Goal: Information Seeking & Learning: Understand process/instructions

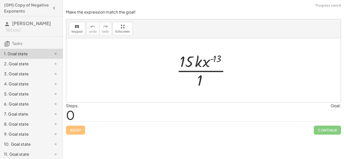
click at [184, 58] on div at bounding box center [205, 70] width 63 height 39
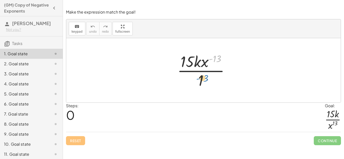
drag, startPoint x: 218, startPoint y: 57, endPoint x: 205, endPoint y: 74, distance: 21.0
click at [205, 74] on div at bounding box center [205, 70] width 61 height 39
click at [204, 62] on div at bounding box center [205, 70] width 61 height 39
click at [213, 61] on div at bounding box center [205, 70] width 61 height 39
drag, startPoint x: 218, startPoint y: 59, endPoint x: 195, endPoint y: 62, distance: 22.6
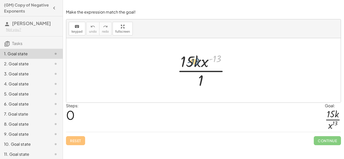
click at [195, 62] on div at bounding box center [205, 70] width 61 height 39
drag, startPoint x: 205, startPoint y: 62, endPoint x: 196, endPoint y: 62, distance: 9.3
click at [196, 62] on div at bounding box center [205, 70] width 61 height 39
drag, startPoint x: 179, startPoint y: 63, endPoint x: 196, endPoint y: 63, distance: 16.9
click at [196, 63] on div at bounding box center [205, 70] width 61 height 39
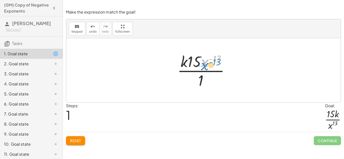
click at [209, 62] on div at bounding box center [205, 70] width 61 height 39
click at [194, 64] on div at bounding box center [205, 70] width 61 height 39
drag, startPoint x: 200, startPoint y: 80, endPoint x: 200, endPoint y: 59, distance: 20.4
click at [200, 59] on div at bounding box center [205, 70] width 61 height 39
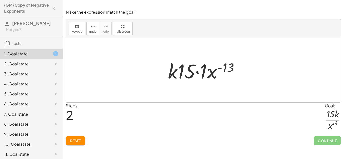
click at [222, 70] on div at bounding box center [205, 71] width 80 height 26
click at [220, 68] on div at bounding box center [205, 71] width 80 height 26
click at [211, 72] on div at bounding box center [205, 71] width 80 height 26
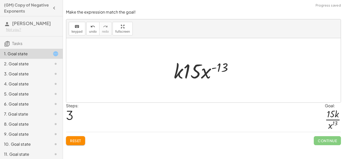
click at [203, 71] on div at bounding box center [205, 71] width 68 height 26
click at [196, 72] on div at bounding box center [205, 71] width 68 height 26
click at [179, 73] on div at bounding box center [205, 71] width 68 height 26
click at [223, 68] on div at bounding box center [205, 71] width 68 height 26
click at [213, 68] on div at bounding box center [205, 71] width 68 height 26
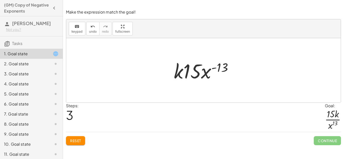
click at [201, 71] on div at bounding box center [205, 71] width 68 height 26
drag, startPoint x: 207, startPoint y: 75, endPoint x: 209, endPoint y: 90, distance: 14.2
click at [209, 90] on div "· 15 · k · x ( - 13 ) · 1 · k · 15 · x ( - 13 ) · 1 · k · 15 · 1 · x ( - 13 ) ·…" at bounding box center [203, 70] width 274 height 64
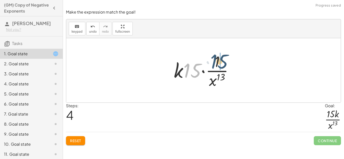
drag, startPoint x: 186, startPoint y: 75, endPoint x: 213, endPoint y: 66, distance: 28.7
click at [213, 66] on div at bounding box center [205, 70] width 68 height 39
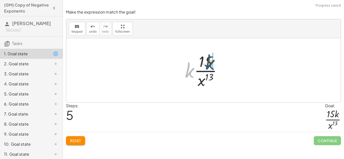
drag, startPoint x: 189, startPoint y: 76, endPoint x: 211, endPoint y: 68, distance: 22.4
click at [211, 68] on div at bounding box center [205, 70] width 46 height 39
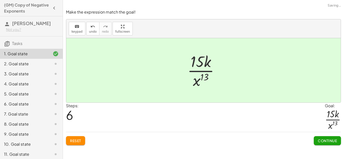
click at [331, 142] on span "Continue" at bounding box center [327, 141] width 19 height 5
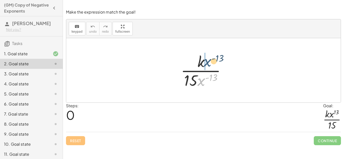
drag, startPoint x: 199, startPoint y: 82, endPoint x: 204, endPoint y: 64, distance: 18.8
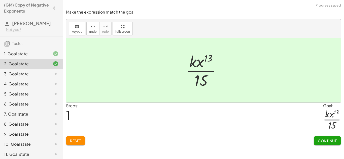
click at [327, 144] on button "Continue" at bounding box center [327, 140] width 27 height 9
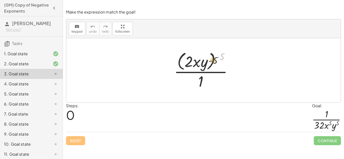
drag, startPoint x: 221, startPoint y: 57, endPoint x: 206, endPoint y: 62, distance: 16.4
click at [206, 62] on div at bounding box center [204, 70] width 67 height 41
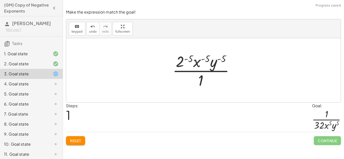
click at [220, 57] on div at bounding box center [205, 70] width 71 height 39
click at [203, 58] on div at bounding box center [205, 70] width 71 height 39
drag, startPoint x: 191, startPoint y: 58, endPoint x: 181, endPoint y: 59, distance: 10.1
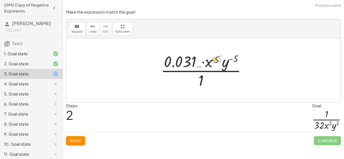
drag, startPoint x: 219, startPoint y: 58, endPoint x: 211, endPoint y: 60, distance: 8.3
click at [211, 60] on div at bounding box center [205, 70] width 94 height 39
drag, startPoint x: 236, startPoint y: 56, endPoint x: 229, endPoint y: 58, distance: 7.3
click at [229, 58] on div at bounding box center [205, 70] width 94 height 39
click at [201, 77] on div at bounding box center [205, 70] width 94 height 39
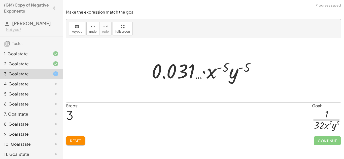
click at [202, 73] on div at bounding box center [205, 71] width 112 height 26
click at [230, 73] on div at bounding box center [205, 71] width 112 height 26
click at [244, 64] on div at bounding box center [205, 71] width 112 height 26
click at [165, 68] on div at bounding box center [205, 71] width 112 height 26
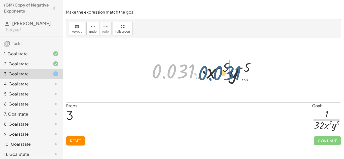
drag, startPoint x: 173, startPoint y: 72, endPoint x: 219, endPoint y: 73, distance: 46.6
click at [219, 73] on div at bounding box center [205, 71] width 112 height 26
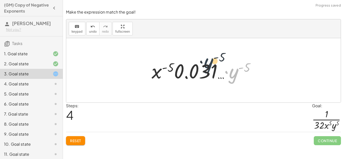
drag, startPoint x: 229, startPoint y: 74, endPoint x: 199, endPoint y: 61, distance: 32.6
click at [199, 61] on div at bounding box center [205, 71] width 112 height 26
click at [67, 142] on button "Reset" at bounding box center [75, 140] width 19 height 9
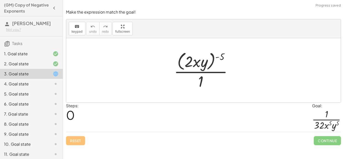
click at [201, 66] on div at bounding box center [204, 70] width 67 height 41
drag, startPoint x: 222, startPoint y: 59, endPoint x: 225, endPoint y: 55, distance: 4.8
click at [225, 55] on div at bounding box center [204, 70] width 67 height 41
click at [198, 62] on div at bounding box center [204, 70] width 67 height 41
click at [200, 63] on div at bounding box center [204, 70] width 67 height 41
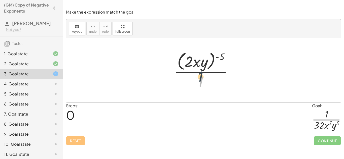
drag, startPoint x: 201, startPoint y: 80, endPoint x: 198, endPoint y: 63, distance: 17.0
click at [198, 64] on div at bounding box center [204, 70] width 67 height 41
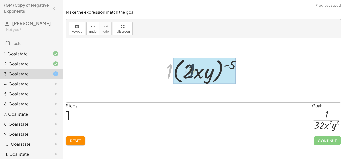
drag, startPoint x: 169, startPoint y: 71, endPoint x: 198, endPoint y: 70, distance: 29.2
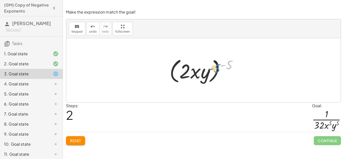
drag, startPoint x: 231, startPoint y: 66, endPoint x: 215, endPoint y: 68, distance: 15.7
click at [215, 68] on div at bounding box center [205, 70] width 77 height 29
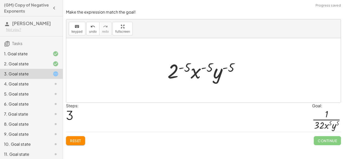
click at [178, 73] on div at bounding box center [205, 71] width 81 height 26
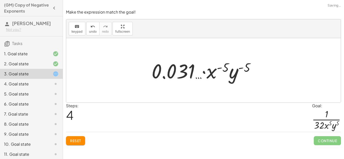
click at [239, 72] on div at bounding box center [205, 71] width 112 height 26
click at [240, 70] on div at bounding box center [205, 71] width 112 height 26
click at [240, 68] on div at bounding box center [205, 71] width 112 height 26
click at [205, 72] on div at bounding box center [205, 71] width 112 height 26
click at [205, 73] on div at bounding box center [205, 71] width 112 height 26
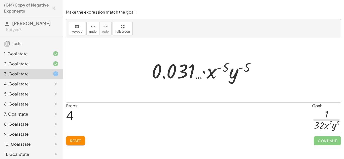
click at [221, 69] on div at bounding box center [205, 71] width 112 height 26
click at [219, 67] on div at bounding box center [205, 71] width 112 height 26
click at [254, 74] on div at bounding box center [205, 71] width 112 height 26
drag, startPoint x: 244, startPoint y: 68, endPoint x: 211, endPoint y: 70, distance: 32.5
click at [211, 70] on div at bounding box center [205, 71] width 112 height 26
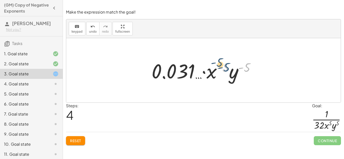
drag, startPoint x: 246, startPoint y: 68, endPoint x: 224, endPoint y: 66, distance: 21.7
click at [224, 66] on div at bounding box center [205, 71] width 112 height 26
click at [226, 69] on div at bounding box center [205, 71] width 112 height 26
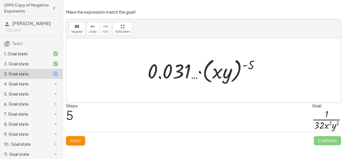
click at [249, 65] on div at bounding box center [205, 70] width 121 height 29
click at [224, 69] on div at bounding box center [205, 70] width 121 height 29
drag, startPoint x: 248, startPoint y: 66, endPoint x: 223, endPoint y: 72, distance: 25.1
click at [223, 72] on div at bounding box center [205, 70] width 121 height 29
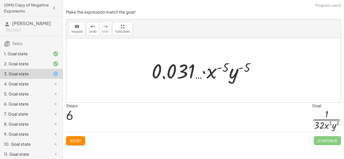
click at [223, 67] on div at bounding box center [205, 71] width 112 height 26
click at [183, 74] on div at bounding box center [205, 71] width 112 height 26
click at [205, 72] on div at bounding box center [205, 71] width 112 height 26
click at [200, 79] on div at bounding box center [205, 71] width 112 height 26
click at [191, 75] on div at bounding box center [205, 71] width 112 height 26
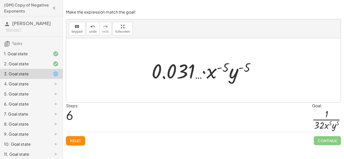
click at [72, 138] on button "Reset" at bounding box center [75, 140] width 19 height 9
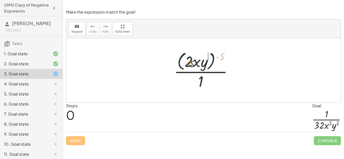
drag, startPoint x: 221, startPoint y: 56, endPoint x: 192, endPoint y: 64, distance: 30.6
click at [192, 64] on div at bounding box center [204, 70] width 67 height 41
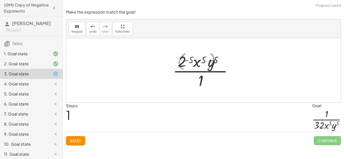
click at [193, 64] on div at bounding box center [205, 70] width 71 height 39
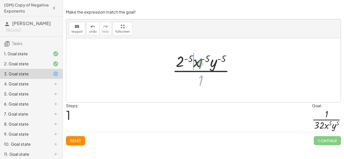
drag, startPoint x: 202, startPoint y: 79, endPoint x: 201, endPoint y: 62, distance: 16.6
click at [201, 62] on div at bounding box center [205, 70] width 71 height 39
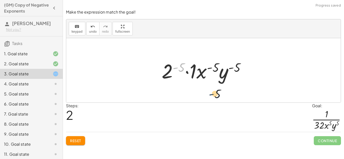
drag, startPoint x: 175, startPoint y: 65, endPoint x: 213, endPoint y: 93, distance: 47.2
click at [171, 71] on div at bounding box center [205, 71] width 93 height 26
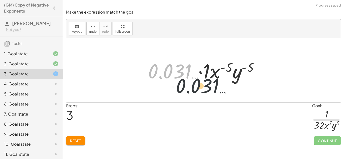
drag, startPoint x: 167, startPoint y: 70, endPoint x: 209, endPoint y: 88, distance: 45.6
click at [209, 88] on div "· ( · 2 · x · y ) ( - 5 ) · 1 · 2 ( - 5 ) · x ( - 5 ) · y ( - 5 ) · 1 · 2 ( - 5…" at bounding box center [203, 70] width 274 height 64
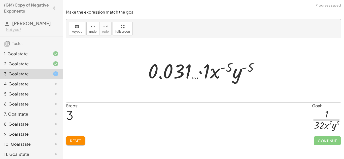
click at [233, 67] on div at bounding box center [205, 71] width 120 height 26
click at [237, 71] on div at bounding box center [205, 71] width 120 height 26
click at [234, 74] on div at bounding box center [205, 71] width 120 height 26
click at [80, 135] on div "Reset Continue" at bounding box center [203, 138] width 275 height 13
click at [81, 140] on span "Reset" at bounding box center [75, 141] width 11 height 5
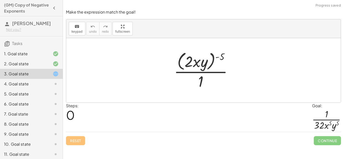
click at [206, 60] on div at bounding box center [204, 70] width 67 height 41
click at [194, 61] on div at bounding box center [204, 70] width 67 height 41
click at [196, 67] on div at bounding box center [204, 70] width 67 height 41
click at [200, 78] on div at bounding box center [204, 70] width 67 height 41
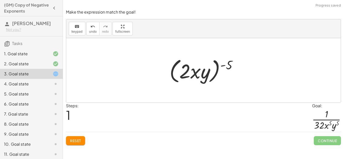
click at [197, 74] on div at bounding box center [205, 70] width 77 height 29
drag, startPoint x: 229, startPoint y: 62, endPoint x: 207, endPoint y: 67, distance: 22.7
click at [207, 67] on div at bounding box center [205, 70] width 77 height 29
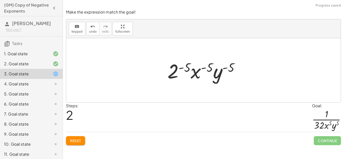
click at [222, 68] on div at bounding box center [205, 71] width 81 height 26
click at [226, 72] on div at bounding box center [205, 71] width 81 height 26
click at [216, 77] on div at bounding box center [205, 71] width 81 height 26
click at [229, 70] on div at bounding box center [205, 71] width 81 height 26
click at [225, 69] on div at bounding box center [205, 71] width 81 height 26
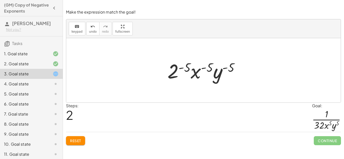
click at [197, 72] on div at bounding box center [205, 71] width 81 height 26
click at [205, 70] on div at bounding box center [205, 71] width 81 height 26
click at [174, 72] on div at bounding box center [205, 71] width 81 height 26
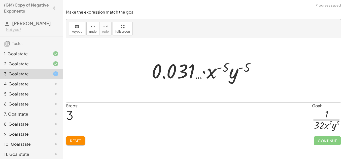
click at [181, 75] on div at bounding box center [205, 71] width 112 height 26
click at [203, 72] on div at bounding box center [205, 71] width 112 height 26
click at [223, 67] on div at bounding box center [205, 71] width 112 height 26
click at [216, 68] on div at bounding box center [205, 71] width 112 height 26
click at [211, 77] on div at bounding box center [205, 71] width 112 height 26
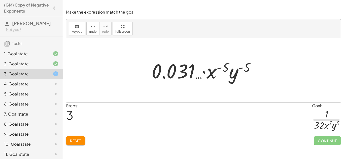
click at [236, 73] on div at bounding box center [205, 71] width 112 height 26
click at [240, 67] on div at bounding box center [205, 71] width 112 height 26
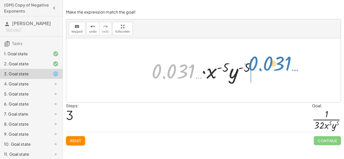
drag, startPoint x: 187, startPoint y: 72, endPoint x: 285, endPoint y: 64, distance: 98.2
click at [285, 64] on div "· ( · 2 · x · y ) ( - 5 ) · 1 ( · 2 · x · y ) ( - 5 ) · 2 ( - 5 ) · x ( - 5 ) ·…" at bounding box center [203, 70] width 274 height 64
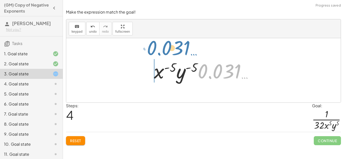
drag, startPoint x: 202, startPoint y: 72, endPoint x: 151, endPoint y: 48, distance: 55.7
click at [151, 48] on div "· ( · 2 · x · y ) ( - 5 ) · 1 ( · 2 · x · y ) ( - 5 ) · 2 ( - 5 ) · x ( - 5 ) ·…" at bounding box center [203, 70] width 274 height 64
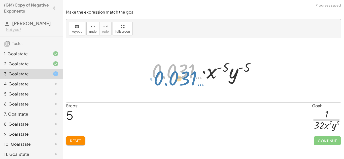
drag, startPoint x: 178, startPoint y: 74, endPoint x: 169, endPoint y: 80, distance: 10.4
click at [169, 80] on div at bounding box center [205, 71] width 112 height 26
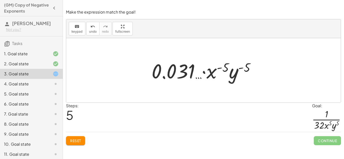
click at [205, 70] on div at bounding box center [205, 71] width 112 height 26
click at [198, 78] on div at bounding box center [205, 71] width 112 height 26
click at [162, 74] on div at bounding box center [205, 71] width 112 height 26
click at [161, 75] on div at bounding box center [205, 71] width 112 height 26
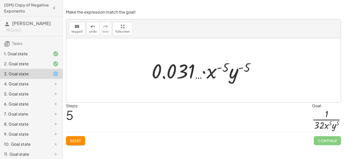
click at [182, 78] on div at bounding box center [205, 71] width 112 height 26
click at [201, 74] on div at bounding box center [205, 71] width 112 height 26
click at [213, 74] on div at bounding box center [205, 71] width 112 height 26
click at [217, 67] on div at bounding box center [205, 71] width 112 height 26
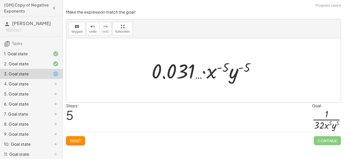
click at [220, 70] on div at bounding box center [205, 71] width 112 height 26
drag, startPoint x: 227, startPoint y: 69, endPoint x: 212, endPoint y: 74, distance: 16.1
click at [212, 74] on div at bounding box center [205, 71] width 112 height 26
drag, startPoint x: 245, startPoint y: 70, endPoint x: 233, endPoint y: 76, distance: 13.5
click at [233, 76] on div at bounding box center [205, 71] width 112 height 26
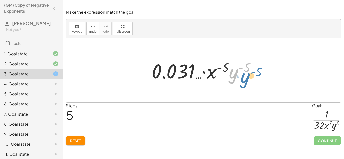
drag, startPoint x: 233, startPoint y: 76, endPoint x: 247, endPoint y: 81, distance: 15.2
click at [247, 81] on div at bounding box center [205, 71] width 112 height 26
click at [204, 73] on div at bounding box center [205, 71] width 112 height 26
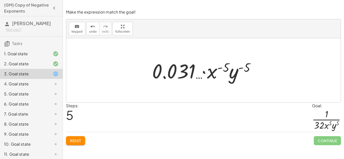
click at [204, 73] on div at bounding box center [205, 71] width 112 height 26
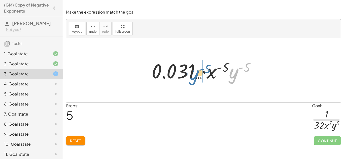
drag, startPoint x: 234, startPoint y: 76, endPoint x: 191, endPoint y: 73, distance: 42.1
click at [191, 73] on div at bounding box center [205, 71] width 112 height 26
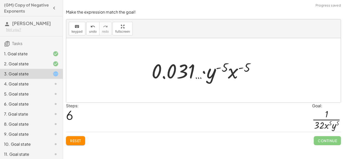
click at [204, 73] on div at bounding box center [205, 71] width 112 height 26
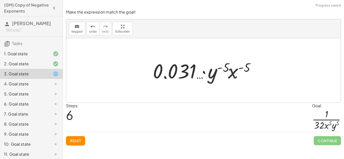
click at [204, 73] on div at bounding box center [205, 71] width 112 height 26
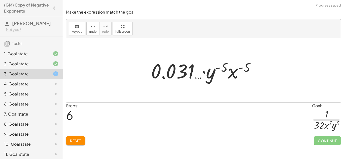
click at [204, 73] on div at bounding box center [205, 71] width 112 height 26
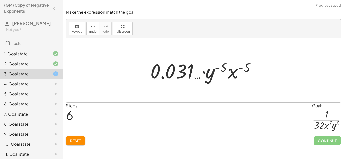
click at [204, 73] on div at bounding box center [205, 71] width 112 height 26
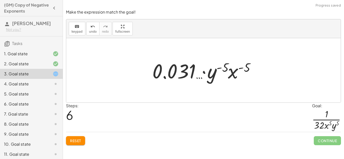
click at [204, 73] on div at bounding box center [205, 71] width 112 height 26
click at [71, 138] on button "Reset" at bounding box center [75, 140] width 19 height 9
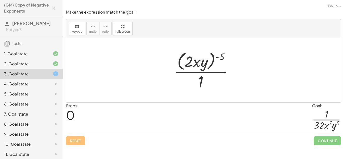
click at [58, 83] on icon at bounding box center [56, 84] width 6 height 6
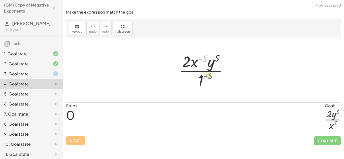
drag, startPoint x: 199, startPoint y: 59, endPoint x: 202, endPoint y: 79, distance: 20.6
click at [202, 79] on div at bounding box center [204, 70] width 57 height 39
drag, startPoint x: 195, startPoint y: 62, endPoint x: 202, endPoint y: 84, distance: 22.7
click at [202, 84] on div at bounding box center [204, 70] width 57 height 39
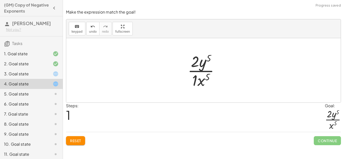
click at [194, 83] on div at bounding box center [205, 70] width 41 height 39
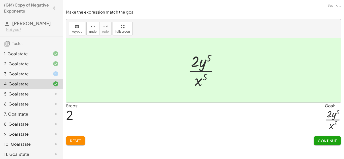
click at [329, 142] on span "Continue" at bounding box center [327, 141] width 19 height 5
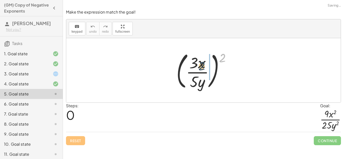
drag, startPoint x: 225, startPoint y: 57, endPoint x: 203, endPoint y: 66, distance: 24.4
click at [203, 66] on div at bounding box center [205, 71] width 63 height 42
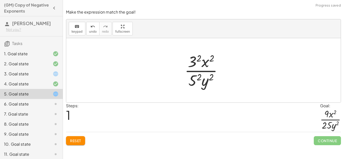
click at [202, 50] on div "( · 3 · x · 5 · y ) 2 · 3 · x · 5 · y 2 2 2 2" at bounding box center [203, 70] width 53 height 41
click at [197, 58] on div at bounding box center [205, 70] width 47 height 39
click at [201, 76] on div at bounding box center [205, 70] width 46 height 39
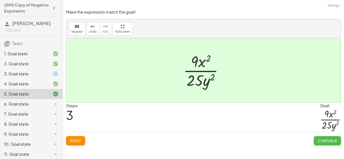
click at [329, 140] on span "Continue" at bounding box center [327, 141] width 19 height 5
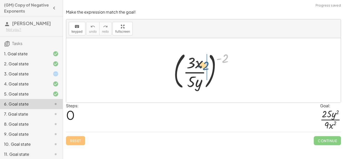
drag, startPoint x: 226, startPoint y: 57, endPoint x: 206, endPoint y: 64, distance: 21.4
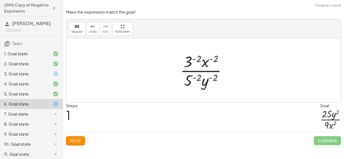
click at [192, 62] on div at bounding box center [205, 70] width 55 height 39
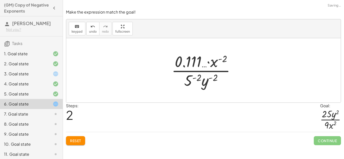
click at [198, 78] on div at bounding box center [205, 70] width 73 height 39
click at [218, 78] on div at bounding box center [205, 70] width 73 height 39
click at [208, 81] on div at bounding box center [205, 70] width 73 height 39
drag, startPoint x: 205, startPoint y: 81, endPoint x: 198, endPoint y: 81, distance: 7.6
click at [198, 81] on div at bounding box center [205, 70] width 73 height 39
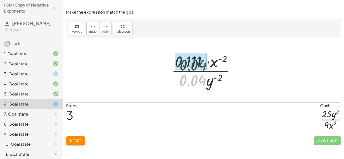
drag, startPoint x: 199, startPoint y: 83, endPoint x: 198, endPoint y: 68, distance: 14.9
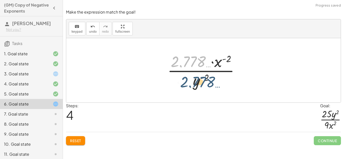
drag, startPoint x: 193, startPoint y: 60, endPoint x: 204, endPoint y: 83, distance: 25.1
click at [204, 83] on div at bounding box center [205, 70] width 81 height 39
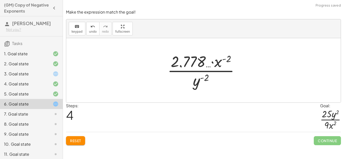
click at [221, 64] on div at bounding box center [205, 70] width 81 height 39
click at [76, 141] on span "Reset" at bounding box center [75, 141] width 11 height 5
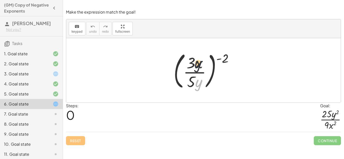
drag, startPoint x: 198, startPoint y: 87, endPoint x: 196, endPoint y: 61, distance: 25.5
click at [196, 61] on div at bounding box center [205, 71] width 69 height 42
drag, startPoint x: 189, startPoint y: 84, endPoint x: 188, endPoint y: 65, distance: 19.7
click at [188, 65] on div at bounding box center [205, 71] width 69 height 42
drag, startPoint x: 189, startPoint y: 57, endPoint x: 191, endPoint y: 80, distance: 23.2
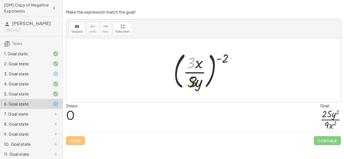
click at [191, 80] on div at bounding box center [205, 71] width 69 height 42
click at [226, 55] on div at bounding box center [205, 71] width 69 height 42
click at [225, 58] on div at bounding box center [205, 71] width 69 height 42
click at [198, 62] on div at bounding box center [205, 71] width 69 height 42
drag, startPoint x: 224, startPoint y: 59, endPoint x: 189, endPoint y: 64, distance: 35.1
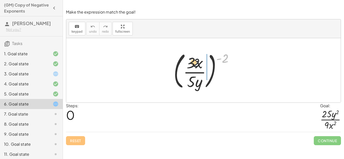
click at [189, 64] on div at bounding box center [205, 71] width 69 height 42
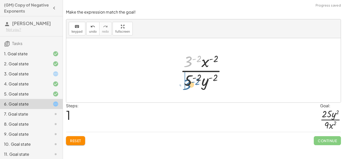
drag, startPoint x: 189, startPoint y: 63, endPoint x: 187, endPoint y: 87, distance: 24.2
click at [187, 87] on div at bounding box center [205, 70] width 55 height 39
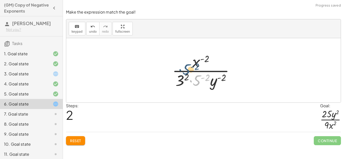
drag, startPoint x: 197, startPoint y: 79, endPoint x: 185, endPoint y: 65, distance: 18.2
click at [185, 65] on div at bounding box center [205, 70] width 71 height 39
drag, startPoint x: 197, startPoint y: 79, endPoint x: 180, endPoint y: 59, distance: 26.6
click at [180, 59] on div at bounding box center [205, 70] width 71 height 39
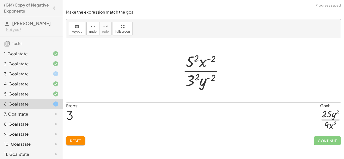
click at [195, 59] on div at bounding box center [205, 70] width 50 height 39
click at [196, 76] on div at bounding box center [205, 70] width 54 height 39
click at [210, 80] on div at bounding box center [205, 70] width 54 height 39
click at [205, 78] on div at bounding box center [205, 70] width 54 height 39
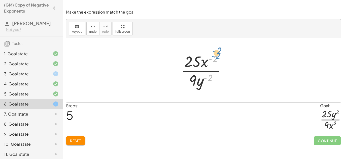
drag, startPoint x: 210, startPoint y: 80, endPoint x: 216, endPoint y: 62, distance: 18.9
click at [216, 62] on div at bounding box center [205, 70] width 54 height 39
drag, startPoint x: 206, startPoint y: 80, endPoint x: 210, endPoint y: 60, distance: 19.5
click at [210, 60] on div at bounding box center [205, 70] width 54 height 39
drag, startPoint x: 213, startPoint y: 57, endPoint x: 206, endPoint y: 74, distance: 18.9
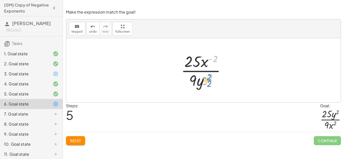
click at [206, 74] on div at bounding box center [205, 70] width 54 height 39
click at [195, 81] on div at bounding box center [205, 70] width 54 height 39
drag, startPoint x: 213, startPoint y: 78, endPoint x: 192, endPoint y: 81, distance: 20.9
click at [192, 81] on div at bounding box center [205, 70] width 54 height 39
drag, startPoint x: 212, startPoint y: 60, endPoint x: 194, endPoint y: 64, distance: 18.4
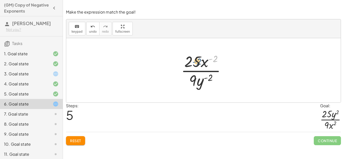
click at [194, 64] on div at bounding box center [205, 70] width 54 height 39
click at [210, 64] on div at bounding box center [205, 70] width 54 height 39
click at [209, 74] on div at bounding box center [205, 70] width 54 height 39
click at [208, 72] on div at bounding box center [205, 70] width 54 height 39
click at [77, 143] on span "Reset" at bounding box center [75, 141] width 11 height 5
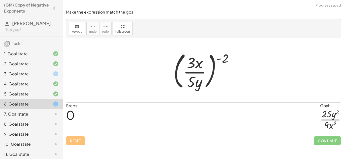
click at [216, 58] on div at bounding box center [205, 71] width 69 height 42
click at [219, 59] on div at bounding box center [205, 71] width 69 height 42
drag, startPoint x: 224, startPoint y: 59, endPoint x: 196, endPoint y: 66, distance: 29.1
click at [196, 66] on div at bounding box center [205, 71] width 69 height 42
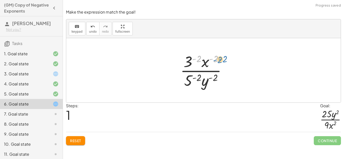
drag, startPoint x: 198, startPoint y: 60, endPoint x: 218, endPoint y: 60, distance: 20.1
click at [218, 60] on div at bounding box center [205, 70] width 55 height 39
drag, startPoint x: 215, startPoint y: 78, endPoint x: 201, endPoint y: 76, distance: 14.1
click at [201, 76] on div at bounding box center [205, 70] width 55 height 39
drag, startPoint x: 214, startPoint y: 79, endPoint x: 215, endPoint y: 61, distance: 18.1
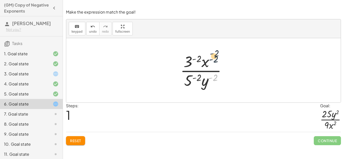
click at [215, 61] on div at bounding box center [205, 70] width 55 height 39
click at [198, 60] on div at bounding box center [205, 70] width 55 height 39
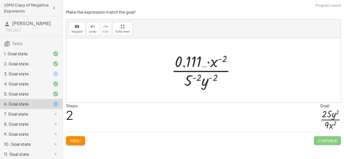
click at [71, 140] on span "Reset" at bounding box center [75, 141] width 11 height 5
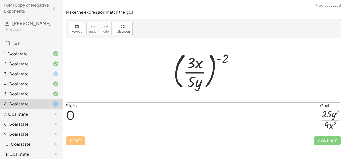
click at [181, 84] on div at bounding box center [205, 71] width 69 height 42
click at [212, 68] on div at bounding box center [205, 71] width 69 height 42
click at [189, 77] on div at bounding box center [205, 71] width 69 height 42
drag, startPoint x: 222, startPoint y: 61, endPoint x: 199, endPoint y: 68, distance: 24.7
click at [199, 68] on div at bounding box center [205, 71] width 69 height 42
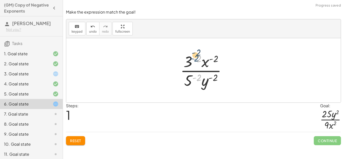
drag, startPoint x: 200, startPoint y: 76, endPoint x: 197, endPoint y: 55, distance: 21.0
click at [197, 55] on div at bounding box center [205, 70] width 55 height 39
drag, startPoint x: 191, startPoint y: 73, endPoint x: 189, endPoint y: 53, distance: 19.7
click at [189, 53] on div at bounding box center [205, 70] width 55 height 39
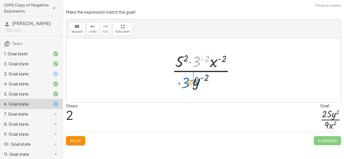
drag, startPoint x: 197, startPoint y: 60, endPoint x: 185, endPoint y: 81, distance: 23.9
click at [185, 81] on div at bounding box center [205, 70] width 72 height 39
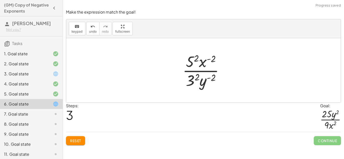
click at [213, 57] on div at bounding box center [205, 70] width 50 height 39
drag, startPoint x: 194, startPoint y: 76, endPoint x: 200, endPoint y: 60, distance: 17.2
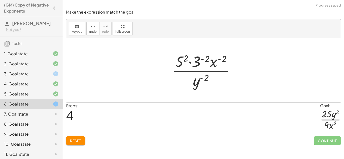
click at [205, 59] on div at bounding box center [205, 70] width 72 height 39
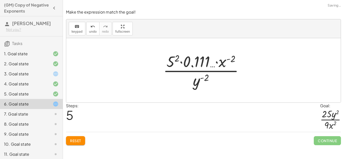
click at [233, 58] on div at bounding box center [205, 70] width 89 height 39
drag, startPoint x: 197, startPoint y: 61, endPoint x: 178, endPoint y: 87, distance: 32.0
click at [178, 87] on div at bounding box center [205, 70] width 89 height 39
click at [69, 144] on button "Reset" at bounding box center [75, 140] width 19 height 9
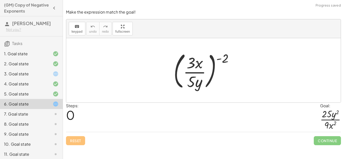
click at [226, 59] on div at bounding box center [205, 71] width 69 height 42
drag, startPoint x: 226, startPoint y: 59, endPoint x: 186, endPoint y: 81, distance: 45.9
click at [186, 81] on div at bounding box center [205, 71] width 69 height 42
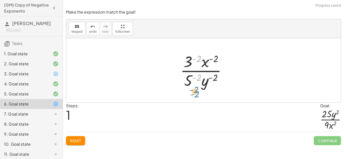
drag, startPoint x: 197, startPoint y: 56, endPoint x: 209, endPoint y: 27, distance: 31.7
click at [209, 27] on div "keyboard keypad undo undo redo redo fullscreen ( · 3 · x · 5 · y ) ( - 2 ) ( - …" at bounding box center [203, 60] width 274 height 83
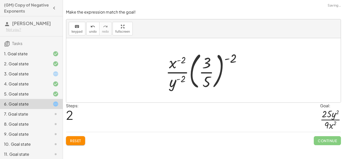
click at [180, 59] on div at bounding box center [205, 71] width 85 height 42
drag, startPoint x: 181, startPoint y: 79, endPoint x: 181, endPoint y: 62, distance: 17.4
click at [181, 62] on div at bounding box center [205, 71] width 85 height 42
drag, startPoint x: 173, startPoint y: 87, endPoint x: 173, endPoint y: 68, distance: 18.9
click at [173, 68] on div at bounding box center [205, 71] width 85 height 42
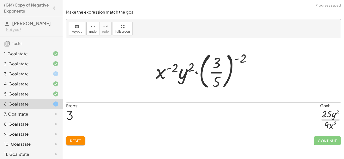
click at [176, 72] on div at bounding box center [205, 71] width 104 height 42
click at [182, 72] on div at bounding box center [205, 71] width 104 height 42
drag, startPoint x: 244, startPoint y: 61, endPoint x: 219, endPoint y: 67, distance: 25.8
click at [219, 67] on div at bounding box center [205, 71] width 104 height 42
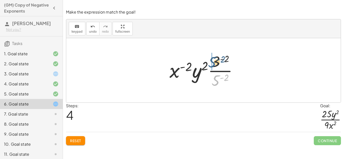
drag, startPoint x: 217, startPoint y: 78, endPoint x: 215, endPoint y: 60, distance: 18.3
click at [215, 60] on div at bounding box center [205, 70] width 77 height 39
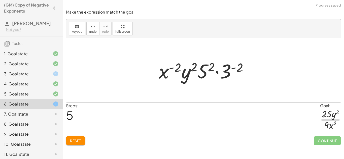
click at [229, 70] on div at bounding box center [205, 71] width 98 height 26
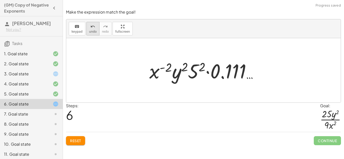
click at [94, 30] on span "undo" at bounding box center [93, 32] width 8 height 4
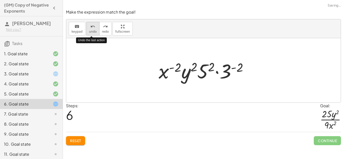
click at [94, 30] on span "undo" at bounding box center [93, 32] width 8 height 4
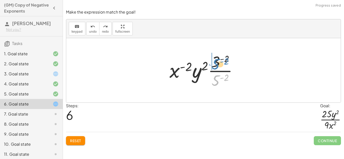
drag, startPoint x: 215, startPoint y: 79, endPoint x: 215, endPoint y: 62, distance: 16.4
click at [215, 62] on div at bounding box center [205, 70] width 77 height 39
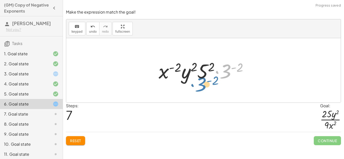
drag, startPoint x: 224, startPoint y: 69, endPoint x: 201, endPoint y: 83, distance: 26.8
click at [201, 83] on div at bounding box center [205, 71] width 98 height 26
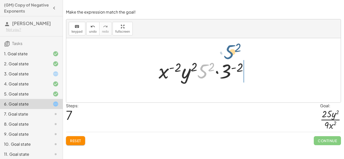
drag, startPoint x: 205, startPoint y: 74, endPoint x: 231, endPoint y: 55, distance: 32.5
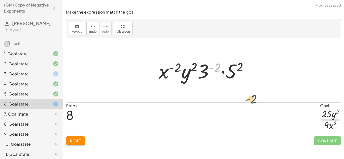
drag, startPoint x: 210, startPoint y: 65, endPoint x: 245, endPoint y: 91, distance: 43.9
click at [245, 91] on div "( · 3 · x · 5 · y ) ( - 2 ) · 3 ( - 2 ) · x ( - 2 ) · 5 ( - 2 ) · y ( - 2 ) · ·…" at bounding box center [203, 70] width 274 height 64
drag, startPoint x: 205, startPoint y: 72, endPoint x: 201, endPoint y: 71, distance: 4.4
click at [201, 71] on div at bounding box center [205, 71] width 98 height 26
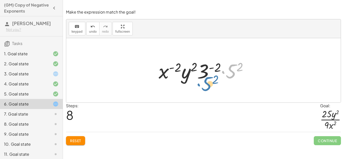
drag, startPoint x: 231, startPoint y: 71, endPoint x: 207, endPoint y: 85, distance: 28.1
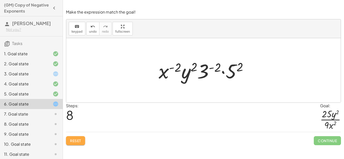
click at [80, 138] on button "Reset" at bounding box center [75, 140] width 19 height 9
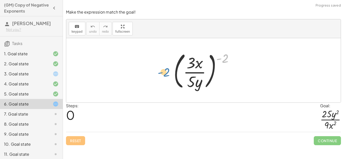
drag, startPoint x: 221, startPoint y: 60, endPoint x: 164, endPoint y: 72, distance: 58.9
drag, startPoint x: 201, startPoint y: 84, endPoint x: 197, endPoint y: 67, distance: 16.7
click at [197, 67] on div at bounding box center [205, 71] width 69 height 42
drag, startPoint x: 192, startPoint y: 80, endPoint x: 192, endPoint y: 62, distance: 17.4
click at [192, 62] on div at bounding box center [205, 71] width 69 height 42
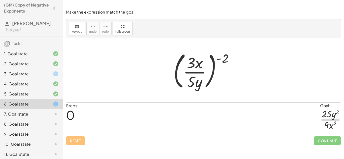
click at [224, 60] on div at bounding box center [205, 71] width 69 height 42
drag, startPoint x: 225, startPoint y: 57, endPoint x: 188, endPoint y: 69, distance: 39.5
click at [188, 69] on div at bounding box center [205, 71] width 69 height 42
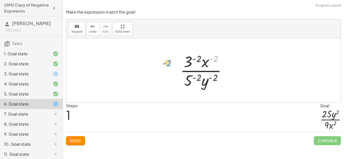
drag, startPoint x: 215, startPoint y: 58, endPoint x: 165, endPoint y: 64, distance: 50.9
drag, startPoint x: 215, startPoint y: 77, endPoint x: 168, endPoint y: 72, distance: 46.6
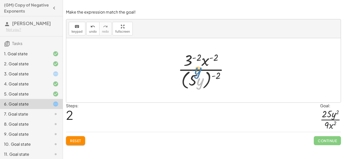
click at [197, 80] on div at bounding box center [205, 70] width 60 height 41
drag, startPoint x: 190, startPoint y: 87, endPoint x: 192, endPoint y: 76, distance: 10.2
click at [192, 76] on div at bounding box center [205, 70] width 60 height 41
drag, startPoint x: 194, startPoint y: 80, endPoint x: 189, endPoint y: 59, distance: 20.8
click at [189, 59] on div at bounding box center [205, 70] width 60 height 41
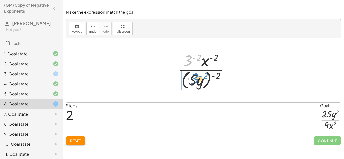
drag, startPoint x: 190, startPoint y: 59, endPoint x: 197, endPoint y: 78, distance: 20.1
click at [197, 78] on div at bounding box center [205, 70] width 60 height 41
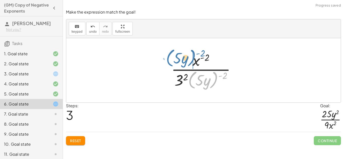
drag, startPoint x: 215, startPoint y: 81, endPoint x: 192, endPoint y: 59, distance: 31.5
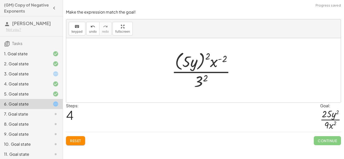
click at [223, 59] on div at bounding box center [205, 70] width 72 height 41
drag, startPoint x: 224, startPoint y: 59, endPoint x: 208, endPoint y: 58, distance: 16.1
click at [208, 58] on div at bounding box center [205, 70] width 72 height 41
click at [208, 55] on div at bounding box center [205, 70] width 72 height 41
click at [193, 62] on div at bounding box center [205, 70] width 72 height 41
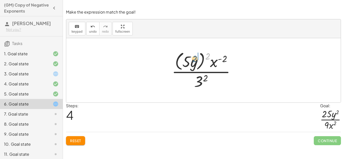
drag, startPoint x: 208, startPoint y: 56, endPoint x: 193, endPoint y: 59, distance: 15.2
click at [193, 59] on div at bounding box center [205, 70] width 72 height 41
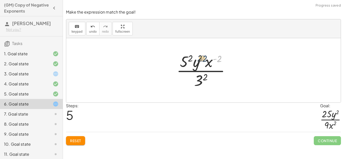
drag, startPoint x: 217, startPoint y: 60, endPoint x: 201, endPoint y: 59, distance: 16.1
click at [201, 59] on div at bounding box center [205, 70] width 62 height 39
click at [206, 63] on div at bounding box center [205, 70] width 62 height 39
drag, startPoint x: 205, startPoint y: 59, endPoint x: 208, endPoint y: 47, distance: 11.7
click at [208, 47] on div "( · 3 · x · 5 · y ) ( - 2 ) · 3 ( - 2 ) · x ( - 2 ) · 5 ( - 2 ) · y ( - 2 ) · 3…" at bounding box center [203, 70] width 274 height 64
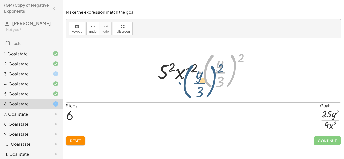
drag, startPoint x: 237, startPoint y: 62, endPoint x: 229, endPoint y: 67, distance: 9.2
click at [229, 67] on div at bounding box center [205, 71] width 100 height 42
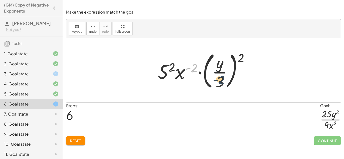
drag, startPoint x: 193, startPoint y: 66, endPoint x: 229, endPoint y: 81, distance: 38.5
click at [229, 81] on div at bounding box center [205, 71] width 100 height 42
drag, startPoint x: 241, startPoint y: 54, endPoint x: 186, endPoint y: 70, distance: 57.3
click at [186, 70] on div at bounding box center [205, 71] width 100 height 42
click at [78, 135] on div "Reset Continue" at bounding box center [203, 138] width 275 height 13
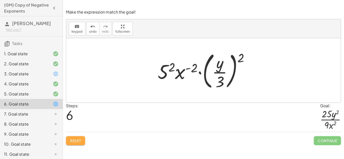
click at [80, 141] on span "Reset" at bounding box center [75, 141] width 11 height 5
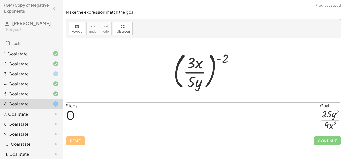
click at [199, 66] on div at bounding box center [205, 71] width 69 height 42
drag, startPoint x: 227, startPoint y: 57, endPoint x: 196, endPoint y: 63, distance: 32.2
click at [196, 63] on div at bounding box center [205, 71] width 69 height 42
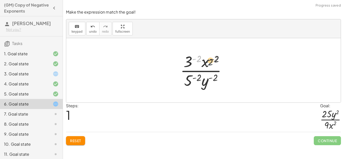
drag, startPoint x: 198, startPoint y: 58, endPoint x: 216, endPoint y: 62, distance: 18.3
click at [216, 62] on div at bounding box center [205, 70] width 55 height 39
drag, startPoint x: 216, startPoint y: 77, endPoint x: 198, endPoint y: 77, distance: 18.4
click at [198, 77] on div at bounding box center [205, 70] width 55 height 39
click at [223, 78] on div at bounding box center [205, 70] width 55 height 39
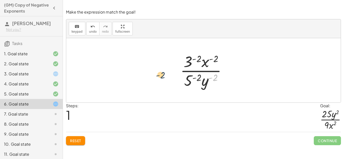
drag, startPoint x: 217, startPoint y: 77, endPoint x: 157, endPoint y: 74, distance: 59.7
click at [193, 77] on div at bounding box center [205, 70] width 55 height 39
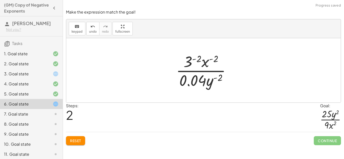
click at [61, 140] on div "10. Goal state" at bounding box center [31, 144] width 63 height 10
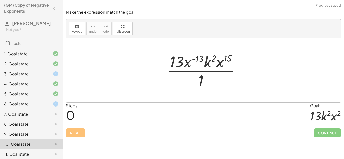
click at [48, 113] on div at bounding box center [52, 114] width 14 height 6
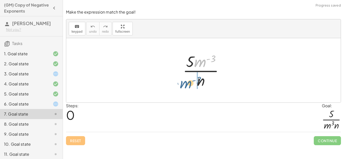
drag, startPoint x: 200, startPoint y: 62, endPoint x: 185, endPoint y: 85, distance: 26.9
click at [185, 85] on div at bounding box center [205, 70] width 50 height 39
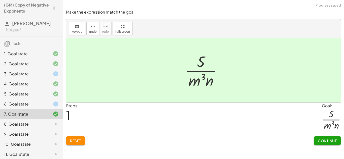
click at [322, 141] on span "Continue" at bounding box center [327, 141] width 19 height 5
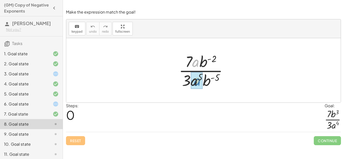
drag, startPoint x: 194, startPoint y: 64, endPoint x: 195, endPoint y: 82, distance: 18.2
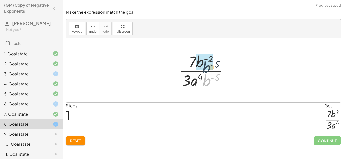
drag, startPoint x: 206, startPoint y: 81, endPoint x: 205, endPoint y: 66, distance: 15.2
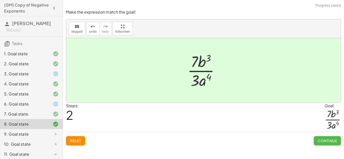
click at [329, 139] on span "Continue" at bounding box center [327, 141] width 19 height 5
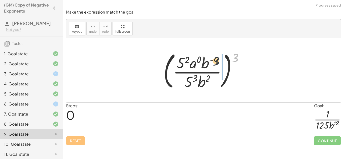
drag, startPoint x: 234, startPoint y: 58, endPoint x: 202, endPoint y: 65, distance: 32.8
click at [202, 65] on div at bounding box center [205, 71] width 89 height 42
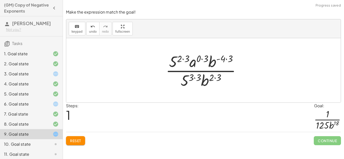
click at [184, 61] on div at bounding box center [205, 70] width 84 height 39
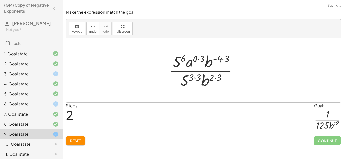
click at [205, 57] on div at bounding box center [205, 70] width 77 height 39
click at [218, 59] on div at bounding box center [204, 70] width 69 height 39
click at [197, 76] on div at bounding box center [204, 70] width 69 height 39
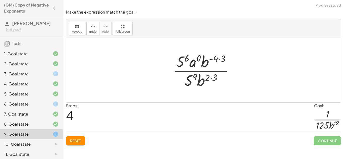
click at [209, 78] on div at bounding box center [204, 70] width 69 height 39
click at [211, 76] on div at bounding box center [204, 70] width 69 height 39
click at [220, 60] on div at bounding box center [204, 70] width 69 height 39
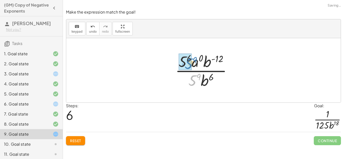
drag, startPoint x: 196, startPoint y: 81, endPoint x: 192, endPoint y: 64, distance: 17.3
click at [192, 64] on div at bounding box center [205, 70] width 65 height 39
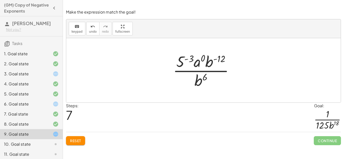
click at [189, 59] on div at bounding box center [205, 70] width 70 height 39
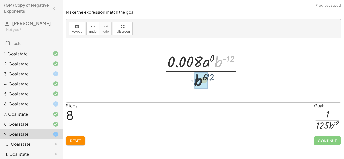
drag, startPoint x: 218, startPoint y: 64, endPoint x: 194, endPoint y: 86, distance: 32.8
click at [194, 86] on div at bounding box center [206, 70] width 88 height 39
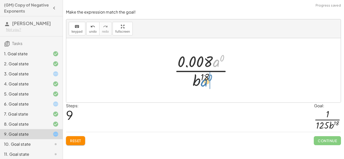
drag, startPoint x: 218, startPoint y: 64, endPoint x: 200, endPoint y: 84, distance: 26.7
click at [200, 84] on div at bounding box center [205, 70] width 67 height 39
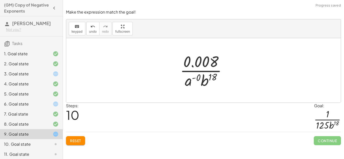
click at [69, 139] on button "Reset" at bounding box center [75, 140] width 19 height 9
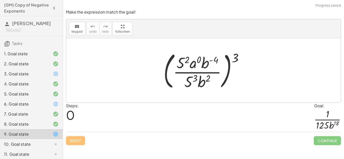
click at [183, 59] on div at bounding box center [205, 71] width 89 height 42
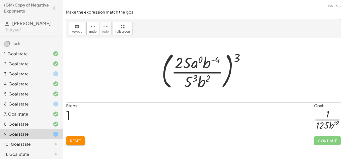
click at [189, 76] on div at bounding box center [205, 71] width 92 height 42
click at [207, 81] on div at bounding box center [205, 71] width 92 height 42
click at [211, 84] on div at bounding box center [205, 71] width 92 height 42
click at [210, 79] on div at bounding box center [205, 71] width 92 height 42
click at [211, 62] on div at bounding box center [205, 71] width 92 height 42
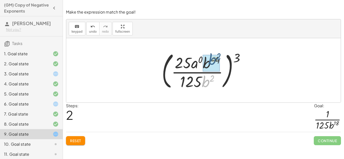
drag, startPoint x: 207, startPoint y: 84, endPoint x: 213, endPoint y: 62, distance: 23.3
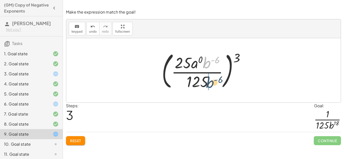
drag, startPoint x: 205, startPoint y: 64, endPoint x: 208, endPoint y: 85, distance: 20.6
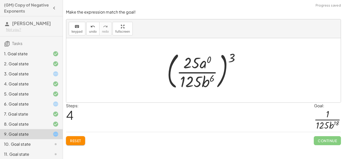
click at [235, 57] on div at bounding box center [205, 71] width 82 height 42
click at [230, 57] on div at bounding box center [205, 71] width 82 height 42
click at [234, 57] on div at bounding box center [205, 71] width 82 height 42
drag, startPoint x: 233, startPoint y: 58, endPoint x: 204, endPoint y: 65, distance: 29.4
click at [204, 65] on div at bounding box center [205, 71] width 82 height 42
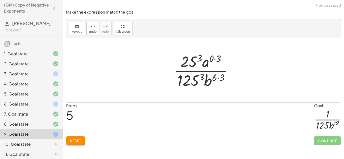
click at [202, 76] on div at bounding box center [204, 70] width 67 height 39
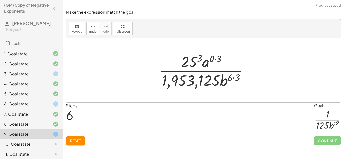
click at [231, 75] on div at bounding box center [205, 70] width 98 height 39
click at [90, 28] on icon "undo" at bounding box center [92, 27] width 5 height 6
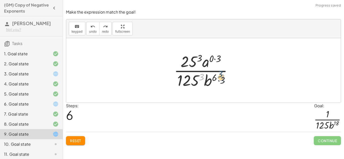
drag, startPoint x: 201, startPoint y: 76, endPoint x: 218, endPoint y: 76, distance: 17.1
click at [218, 76] on div at bounding box center [204, 70] width 67 height 39
click at [216, 79] on div at bounding box center [204, 70] width 67 height 39
click at [220, 76] on div at bounding box center [204, 70] width 67 height 39
drag, startPoint x: 203, startPoint y: 76, endPoint x: 214, endPoint y: 66, distance: 14.8
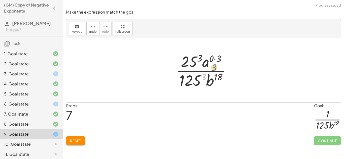
click at [214, 66] on div at bounding box center [205, 70] width 64 height 39
click at [214, 58] on div at bounding box center [205, 70] width 64 height 39
drag, startPoint x: 203, startPoint y: 79, endPoint x: 213, endPoint y: 59, distance: 21.7
click at [213, 59] on div at bounding box center [205, 70] width 64 height 39
click at [196, 64] on div at bounding box center [205, 70] width 64 height 39
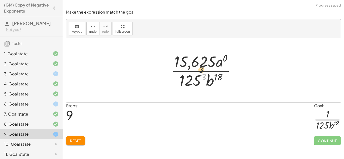
drag, startPoint x: 203, startPoint y: 80, endPoint x: 198, endPoint y: 69, distance: 11.7
click at [198, 69] on div at bounding box center [204, 70] width 73 height 39
drag, startPoint x: 223, startPoint y: 61, endPoint x: 180, endPoint y: 66, distance: 43.3
click at [180, 66] on div at bounding box center [204, 70] width 73 height 39
drag, startPoint x: 202, startPoint y: 78, endPoint x: 224, endPoint y: 59, distance: 28.8
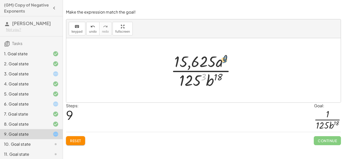
click at [224, 59] on div at bounding box center [204, 70] width 73 height 39
drag, startPoint x: 202, startPoint y: 80, endPoint x: 201, endPoint y: 68, distance: 11.6
click at [201, 68] on div at bounding box center [204, 70] width 73 height 39
click at [201, 77] on div at bounding box center [204, 70] width 73 height 39
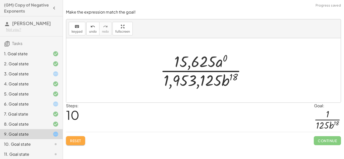
click at [76, 140] on span "Reset" at bounding box center [75, 141] width 11 height 5
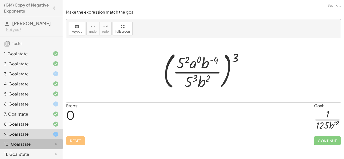
click at [49, 144] on div at bounding box center [52, 144] width 14 height 6
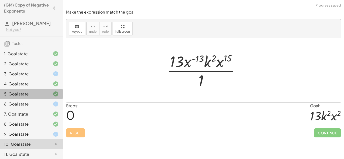
click at [60, 95] on div "5. Goal state" at bounding box center [31, 94] width 63 height 10
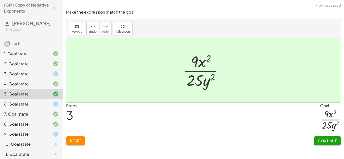
click at [54, 77] on icon at bounding box center [56, 74] width 6 height 6
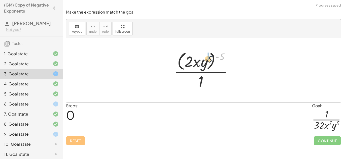
drag, startPoint x: 223, startPoint y: 57, endPoint x: 205, endPoint y: 62, distance: 19.0
click at [205, 62] on div at bounding box center [204, 70] width 67 height 41
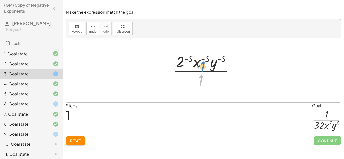
drag, startPoint x: 201, startPoint y: 81, endPoint x: 205, endPoint y: 86, distance: 6.4
click at [205, 86] on div at bounding box center [205, 70] width 71 height 39
drag, startPoint x: 186, startPoint y: 61, endPoint x: 182, endPoint y: 89, distance: 27.9
click at [182, 89] on div at bounding box center [205, 70] width 71 height 39
click at [184, 61] on div at bounding box center [205, 70] width 71 height 39
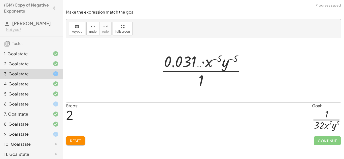
click at [223, 59] on div at bounding box center [205, 70] width 94 height 39
click at [235, 62] on div at bounding box center [205, 70] width 94 height 39
click at [233, 60] on div at bounding box center [205, 70] width 94 height 39
click at [80, 138] on button "Reset" at bounding box center [75, 140] width 19 height 9
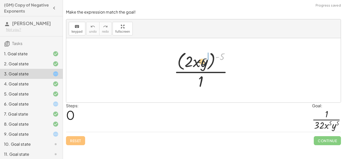
drag, startPoint x: 222, startPoint y: 57, endPoint x: 203, endPoint y: 62, distance: 19.5
click at [203, 62] on div at bounding box center [204, 70] width 67 height 41
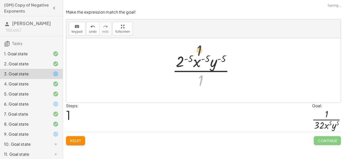
drag, startPoint x: 202, startPoint y: 76, endPoint x: 201, endPoint y: 45, distance: 30.7
click at [201, 45] on div "· ( · 2 · x · y ) ( - 5 ) · 1 · 1 · 2 · x · y · 1 ( - 5 ) ( - 5 ) ( - 5 )" at bounding box center [203, 70] width 274 height 64
drag, startPoint x: 202, startPoint y: 82, endPoint x: 172, endPoint y: 65, distance: 33.8
click at [172, 65] on div at bounding box center [205, 70] width 71 height 39
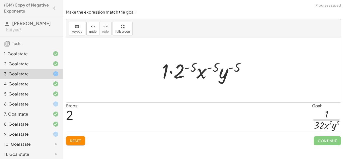
click at [79, 140] on span "Reset" at bounding box center [75, 141] width 11 height 5
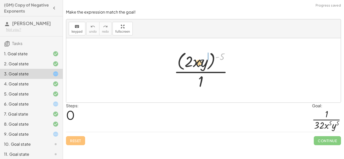
drag, startPoint x: 223, startPoint y: 57, endPoint x: 195, endPoint y: 64, distance: 28.8
click at [195, 64] on div at bounding box center [204, 70] width 67 height 41
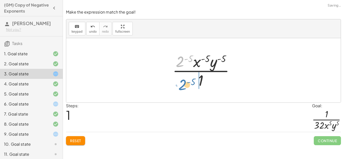
drag, startPoint x: 184, startPoint y: 59, endPoint x: 186, endPoint y: 83, distance: 23.8
click at [186, 83] on div at bounding box center [205, 70] width 71 height 39
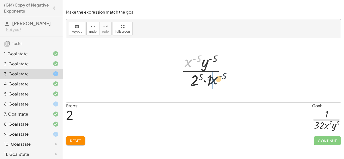
drag, startPoint x: 191, startPoint y: 59, endPoint x: 220, endPoint y: 79, distance: 35.0
click at [220, 79] on div at bounding box center [205, 70] width 53 height 39
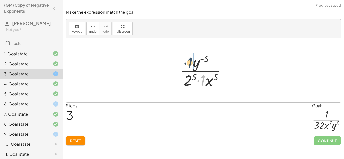
drag, startPoint x: 204, startPoint y: 80, endPoint x: 191, endPoint y: 62, distance: 22.4
click at [191, 62] on div at bounding box center [205, 70] width 55 height 39
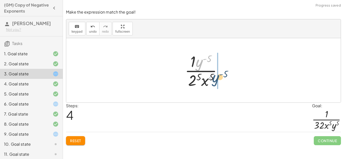
drag, startPoint x: 201, startPoint y: 61, endPoint x: 220, endPoint y: 79, distance: 26.5
click at [220, 79] on div at bounding box center [205, 70] width 46 height 39
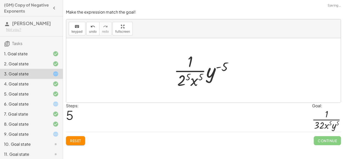
click at [186, 79] on div at bounding box center [205, 70] width 68 height 39
click at [196, 79] on div at bounding box center [205, 70] width 71 height 39
drag, startPoint x: 222, startPoint y: 66, endPoint x: 218, endPoint y: 72, distance: 7.2
click at [218, 72] on div at bounding box center [205, 70] width 71 height 39
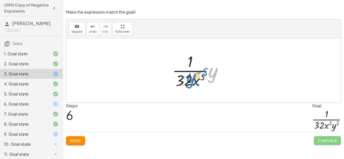
drag, startPoint x: 216, startPoint y: 73, endPoint x: 194, endPoint y: 78, distance: 23.3
click at [194, 78] on div at bounding box center [205, 70] width 71 height 39
click at [79, 139] on span "Reset" at bounding box center [75, 141] width 11 height 5
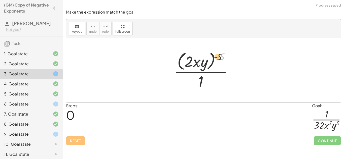
drag, startPoint x: 221, startPoint y: 58, endPoint x: 206, endPoint y: 62, distance: 15.8
click at [206, 62] on div at bounding box center [204, 70] width 67 height 41
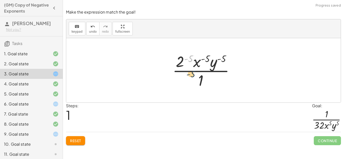
drag, startPoint x: 184, startPoint y: 58, endPoint x: 187, endPoint y: 76, distance: 17.5
click at [187, 76] on div at bounding box center [205, 70] width 71 height 39
drag, startPoint x: 180, startPoint y: 64, endPoint x: 186, endPoint y: 85, distance: 21.7
click at [186, 85] on div at bounding box center [205, 70] width 71 height 39
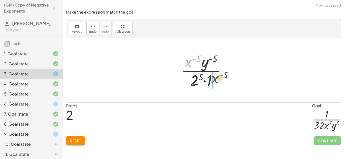
drag, startPoint x: 189, startPoint y: 60, endPoint x: 217, endPoint y: 77, distance: 32.7
click at [217, 77] on div at bounding box center [205, 70] width 53 height 39
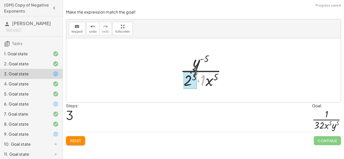
drag, startPoint x: 203, startPoint y: 80, endPoint x: 192, endPoint y: 66, distance: 17.6
click at [192, 66] on div at bounding box center [205, 70] width 55 height 39
drag, startPoint x: 203, startPoint y: 80, endPoint x: 186, endPoint y: 56, distance: 28.8
click at [186, 56] on div at bounding box center [205, 70] width 55 height 39
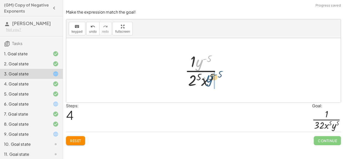
drag, startPoint x: 200, startPoint y: 59, endPoint x: 211, endPoint y: 76, distance: 19.8
click at [211, 76] on div at bounding box center [205, 70] width 46 height 39
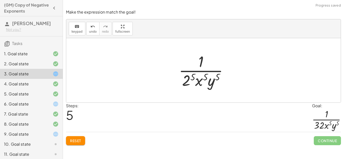
click at [190, 78] on div at bounding box center [205, 70] width 58 height 39
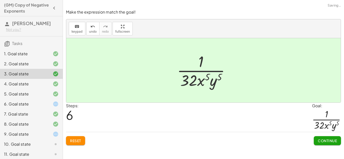
click at [202, 80] on div at bounding box center [205, 70] width 62 height 39
click at [50, 106] on div at bounding box center [52, 104] width 14 height 6
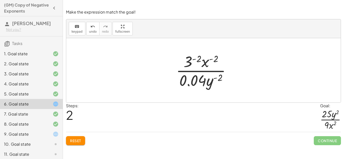
click at [76, 140] on span "Reset" at bounding box center [75, 141] width 11 height 5
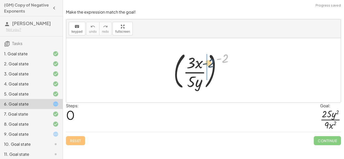
drag, startPoint x: 228, startPoint y: 57, endPoint x: 207, endPoint y: 64, distance: 22.3
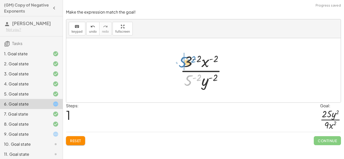
drag, startPoint x: 187, startPoint y: 80, endPoint x: 182, endPoint y: 62, distance: 19.2
click at [182, 62] on div at bounding box center [205, 70] width 55 height 39
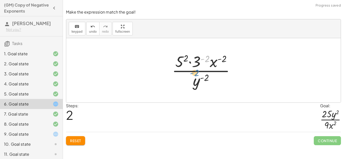
drag, startPoint x: 204, startPoint y: 58, endPoint x: 202, endPoint y: 66, distance: 8.0
click at [202, 66] on div at bounding box center [205, 70] width 72 height 39
drag, startPoint x: 198, startPoint y: 61, endPoint x: 183, endPoint y: 83, distance: 25.8
click at [183, 83] on div at bounding box center [205, 70] width 72 height 39
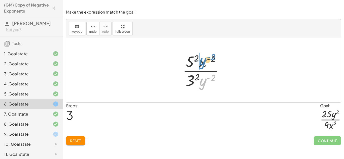
drag, startPoint x: 203, startPoint y: 55, endPoint x: 205, endPoint y: 60, distance: 5.2
click at [205, 60] on div at bounding box center [205, 70] width 50 height 39
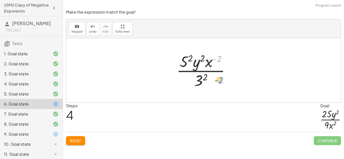
drag, startPoint x: 214, startPoint y: 60, endPoint x: 214, endPoint y: 80, distance: 20.6
click at [214, 80] on div at bounding box center [205, 70] width 62 height 39
drag, startPoint x: 208, startPoint y: 65, endPoint x: 208, endPoint y: 83, distance: 17.9
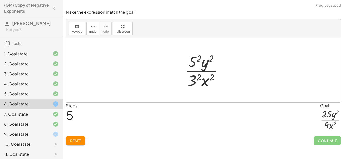
click at [193, 64] on div at bounding box center [205, 70] width 47 height 39
click at [193, 75] on div at bounding box center [205, 70] width 49 height 39
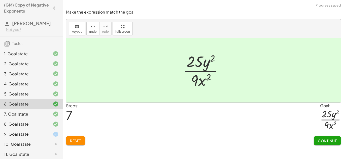
click at [28, 137] on div "9. Goal state" at bounding box center [24, 134] width 41 height 6
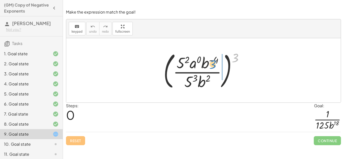
drag, startPoint x: 237, startPoint y: 58, endPoint x: 215, endPoint y: 65, distance: 23.3
click at [215, 65] on div at bounding box center [205, 71] width 89 height 42
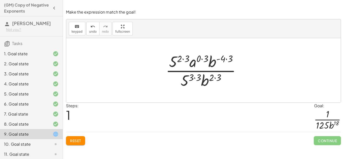
click at [194, 78] on div at bounding box center [205, 70] width 84 height 39
click at [191, 78] on div at bounding box center [205, 70] width 84 height 39
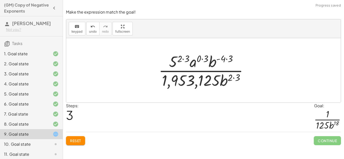
click at [73, 141] on span "Reset" at bounding box center [75, 141] width 11 height 5
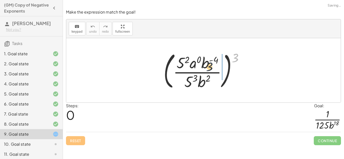
drag, startPoint x: 237, startPoint y: 52, endPoint x: 206, endPoint y: 64, distance: 32.6
click at [206, 64] on div at bounding box center [205, 71] width 89 height 42
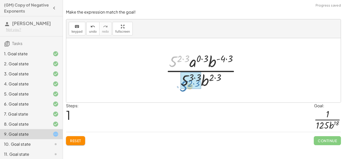
drag, startPoint x: 172, startPoint y: 57, endPoint x: 182, endPoint y: 81, distance: 26.4
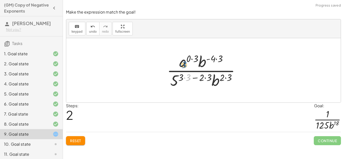
click at [186, 80] on div at bounding box center [205, 70] width 82 height 39
click at [186, 78] on div at bounding box center [205, 70] width 82 height 39
click at [208, 77] on div at bounding box center [205, 70] width 74 height 39
click at [201, 78] on div at bounding box center [205, 70] width 74 height 39
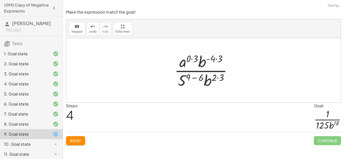
click at [196, 78] on div at bounding box center [205, 70] width 67 height 39
click at [190, 58] on div at bounding box center [205, 70] width 64 height 39
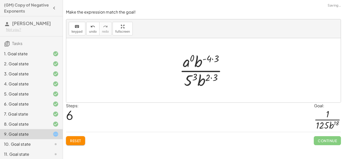
click at [187, 64] on div at bounding box center [205, 70] width 56 height 39
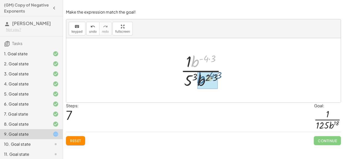
drag, startPoint x: 196, startPoint y: 59, endPoint x: 202, endPoint y: 78, distance: 19.1
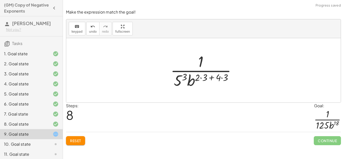
click at [218, 78] on div at bounding box center [205, 70] width 75 height 39
click at [210, 78] on div at bounding box center [205, 70] width 75 height 39
click at [203, 77] on div at bounding box center [205, 70] width 75 height 39
click at [220, 79] on div at bounding box center [205, 70] width 67 height 39
click at [191, 78] on div at bounding box center [205, 70] width 63 height 39
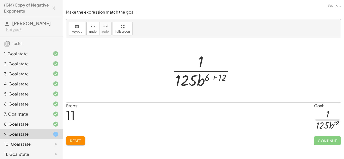
click at [214, 77] on div at bounding box center [204, 70] width 71 height 39
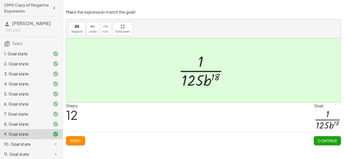
click at [328, 137] on button "Continue" at bounding box center [327, 140] width 27 height 9
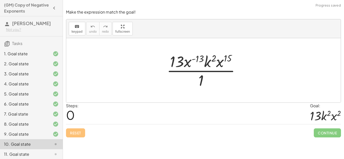
click at [28, 78] on div "3. Goal state" at bounding box center [31, 74] width 63 height 10
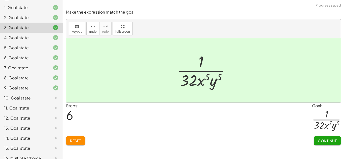
scroll to position [53, 0]
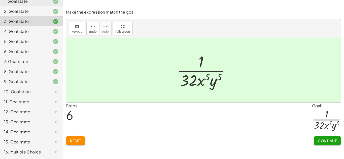
click at [51, 96] on div "10. Goal state" at bounding box center [31, 92] width 63 height 10
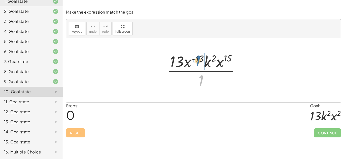
drag, startPoint x: 202, startPoint y: 80, endPoint x: 199, endPoint y: 60, distance: 20.1
click at [199, 60] on div at bounding box center [205, 70] width 82 height 39
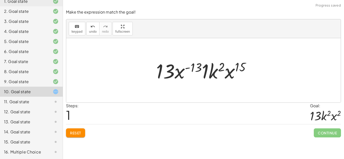
click at [196, 69] on div at bounding box center [204, 71] width 103 height 26
drag, startPoint x: 214, startPoint y: 71, endPoint x: 177, endPoint y: 73, distance: 36.5
click at [177, 73] on div at bounding box center [204, 71] width 103 height 26
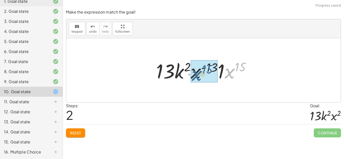
drag, startPoint x: 230, startPoint y: 71, endPoint x: 197, endPoint y: 73, distance: 32.8
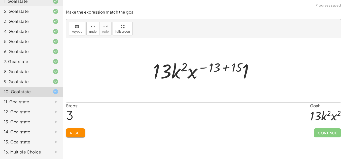
click at [224, 67] on div at bounding box center [205, 71] width 110 height 26
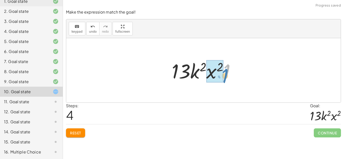
drag, startPoint x: 227, startPoint y: 66, endPoint x: 225, endPoint y: 71, distance: 4.9
click at [225, 71] on div at bounding box center [205, 71] width 72 height 26
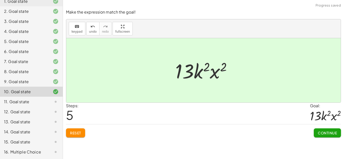
click at [327, 133] on span "Continue" at bounding box center [327, 133] width 19 height 5
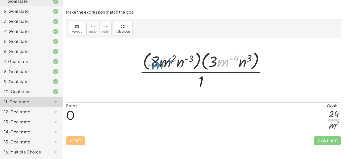
drag, startPoint x: 227, startPoint y: 63, endPoint x: 162, endPoint y: 65, distance: 65.7
click at [162, 65] on div at bounding box center [205, 70] width 137 height 41
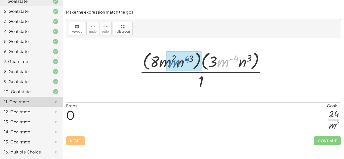
drag, startPoint x: 227, startPoint y: 59, endPoint x: 169, endPoint y: 60, distance: 58.1
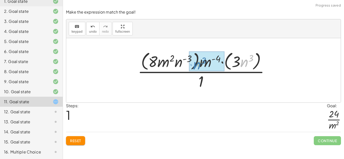
drag, startPoint x: 245, startPoint y: 64, endPoint x: 199, endPoint y: 67, distance: 45.9
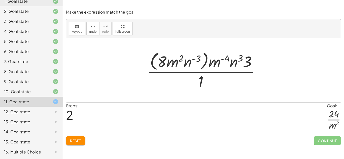
click at [241, 60] on div at bounding box center [205, 70] width 122 height 41
click at [224, 59] on div at bounding box center [205, 70] width 122 height 41
drag, startPoint x: 184, startPoint y: 77, endPoint x: 193, endPoint y: 88, distance: 13.9
click at [193, 88] on div at bounding box center [205, 70] width 122 height 41
drag, startPoint x: 202, startPoint y: 83, endPoint x: 236, endPoint y: 84, distance: 34.0
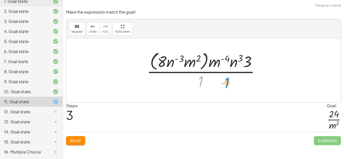
click at [236, 84] on div at bounding box center [205, 70] width 122 height 41
drag, startPoint x: 189, startPoint y: 64, endPoint x: 197, endPoint y: 71, distance: 10.9
click at [197, 71] on div at bounding box center [205, 70] width 122 height 41
drag, startPoint x: 162, startPoint y: 61, endPoint x: 201, endPoint y: 84, distance: 44.2
click at [201, 84] on div at bounding box center [205, 70] width 122 height 41
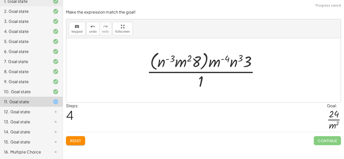
click at [196, 60] on div at bounding box center [205, 70] width 122 height 41
click at [191, 60] on div at bounding box center [205, 70] width 122 height 41
drag, startPoint x: 231, startPoint y: 67, endPoint x: 160, endPoint y: 66, distance: 71.5
click at [160, 66] on div at bounding box center [205, 70] width 122 height 41
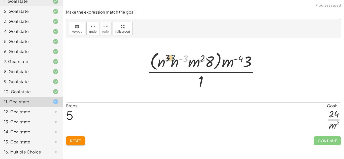
drag, startPoint x: 183, startPoint y: 59, endPoint x: 168, endPoint y: 58, distance: 15.9
click at [168, 58] on div at bounding box center [205, 70] width 122 height 41
drag, startPoint x: 174, startPoint y: 64, endPoint x: 161, endPoint y: 61, distance: 14.0
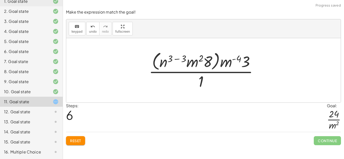
click at [175, 59] on div at bounding box center [205, 70] width 118 height 41
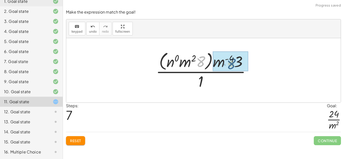
drag, startPoint x: 203, startPoint y: 61, endPoint x: 237, endPoint y: 64, distance: 34.1
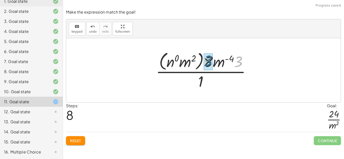
drag, startPoint x: 242, startPoint y: 61, endPoint x: 211, endPoint y: 60, distance: 31.2
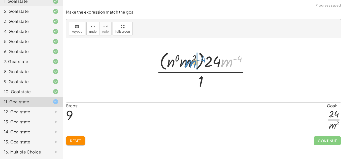
drag, startPoint x: 228, startPoint y: 61, endPoint x: 191, endPoint y: 62, distance: 36.5
click at [191, 62] on div at bounding box center [205, 70] width 103 height 41
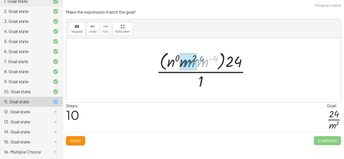
drag, startPoint x: 200, startPoint y: 62, endPoint x: 185, endPoint y: 63, distance: 14.1
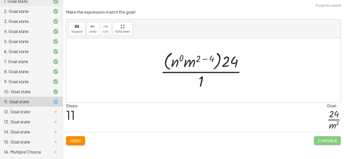
click at [206, 58] on div at bounding box center [205, 70] width 95 height 41
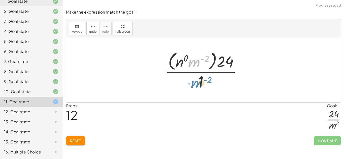
drag, startPoint x: 194, startPoint y: 61, endPoint x: 204, endPoint y: 82, distance: 23.2
click at [204, 82] on div at bounding box center [205, 70] width 86 height 41
drag, startPoint x: 202, startPoint y: 82, endPoint x: 190, endPoint y: 63, distance: 22.4
click at [190, 63] on div at bounding box center [205, 70] width 86 height 41
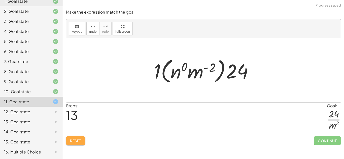
click at [73, 145] on button "Reset" at bounding box center [75, 140] width 19 height 9
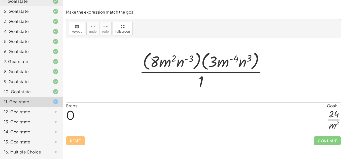
click at [243, 59] on div at bounding box center [205, 70] width 137 height 41
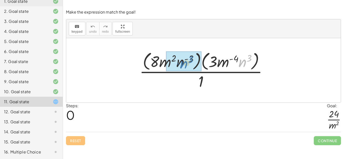
drag, startPoint x: 244, startPoint y: 63, endPoint x: 184, endPoint y: 63, distance: 59.6
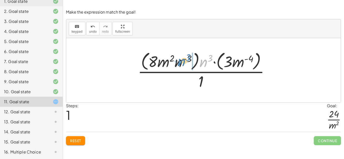
drag, startPoint x: 202, startPoint y: 62, endPoint x: 177, endPoint y: 62, distance: 24.7
click at [177, 62] on div at bounding box center [205, 70] width 140 height 41
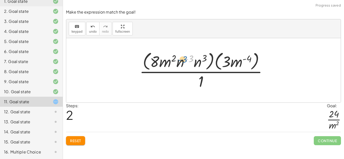
drag, startPoint x: 191, startPoint y: 65, endPoint x: 184, endPoint y: 66, distance: 6.5
click at [184, 66] on div at bounding box center [205, 70] width 137 height 41
drag, startPoint x: 198, startPoint y: 64, endPoint x: 181, endPoint y: 65, distance: 16.9
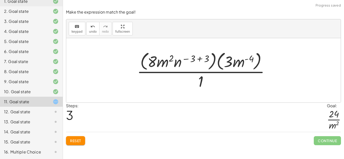
click at [200, 58] on div at bounding box center [204, 70] width 141 height 41
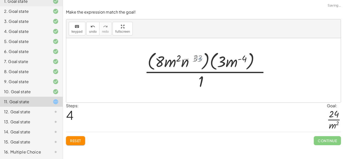
click at [194, 59] on div at bounding box center [205, 70] width 119 height 41
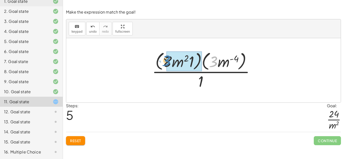
drag, startPoint x: 212, startPoint y: 64, endPoint x: 165, endPoint y: 63, distance: 46.6
click at [165, 63] on div at bounding box center [204, 70] width 111 height 41
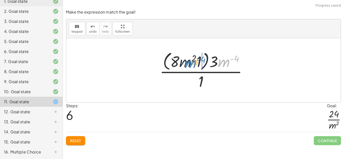
drag, startPoint x: 225, startPoint y: 61, endPoint x: 225, endPoint y: 59, distance: 2.8
click at [225, 59] on div at bounding box center [205, 70] width 96 height 41
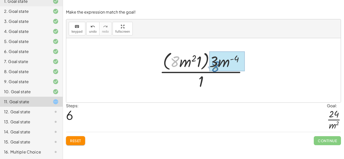
drag, startPoint x: 172, startPoint y: 61, endPoint x: 213, endPoint y: 63, distance: 40.3
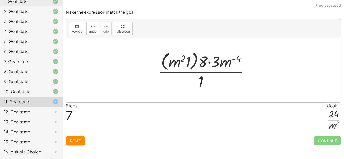
click at [213, 63] on div at bounding box center [205, 70] width 100 height 41
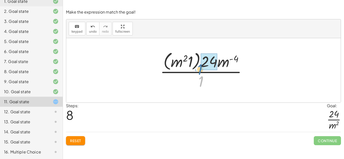
drag, startPoint x: 202, startPoint y: 81, endPoint x: 201, endPoint y: 69, distance: 12.1
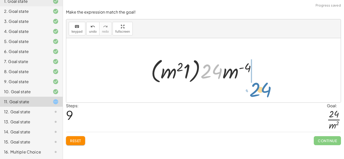
drag, startPoint x: 201, startPoint y: 69, endPoint x: 250, endPoint y: 88, distance: 52.2
click at [250, 88] on div "· ( · 8 · m 2 · n ( - 3 ) ) · ( · 3 · m ( - 4 ) · n 3 ) · 1 · ( · 8 · m 2 · n (…" at bounding box center [203, 70] width 274 height 64
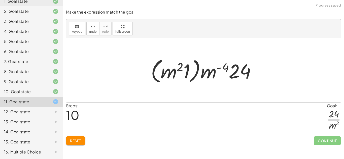
click at [227, 77] on div at bounding box center [205, 70] width 114 height 29
drag, startPoint x: 209, startPoint y: 70, endPoint x: 208, endPoint y: 75, distance: 5.1
click at [208, 75] on div at bounding box center [205, 70] width 114 height 29
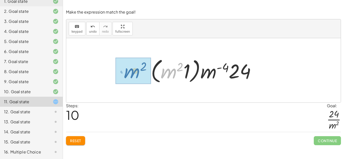
drag, startPoint x: 168, startPoint y: 74, endPoint x: 127, endPoint y: 71, distance: 41.4
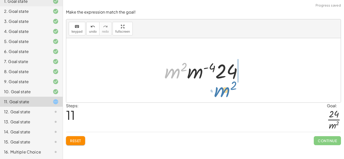
drag, startPoint x: 172, startPoint y: 71, endPoint x: 222, endPoint y: 90, distance: 53.7
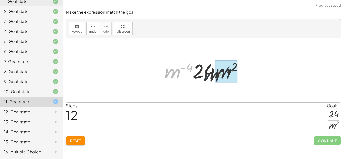
drag, startPoint x: 168, startPoint y: 72, endPoint x: 229, endPoint y: 80, distance: 61.5
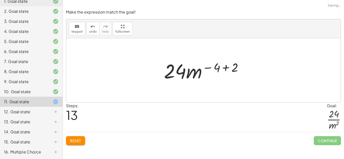
click at [226, 69] on div at bounding box center [205, 71] width 88 height 26
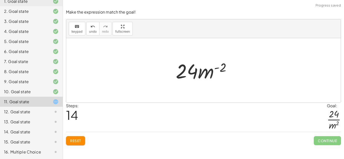
click at [74, 139] on span "Reset" at bounding box center [75, 141] width 11 height 5
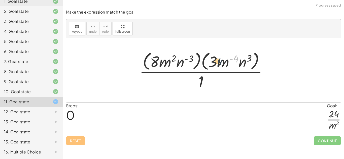
drag, startPoint x: 238, startPoint y: 59, endPoint x: 217, endPoint y: 62, distance: 20.9
click at [217, 62] on div at bounding box center [205, 70] width 137 height 41
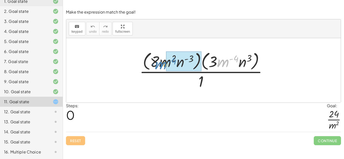
drag, startPoint x: 221, startPoint y: 62, endPoint x: 163, endPoint y: 64, distance: 58.2
click at [163, 64] on div at bounding box center [205, 70] width 137 height 41
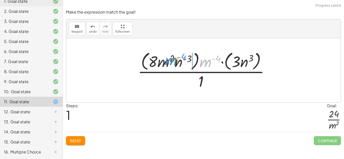
drag, startPoint x: 206, startPoint y: 61, endPoint x: 169, endPoint y: 60, distance: 36.3
click at [169, 60] on div at bounding box center [205, 70] width 140 height 41
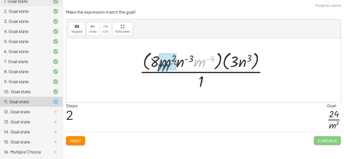
drag, startPoint x: 198, startPoint y: 61, endPoint x: 160, endPoint y: 64, distance: 37.6
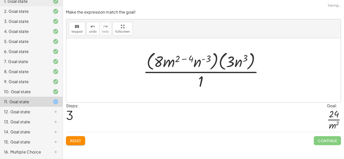
click at [179, 56] on div at bounding box center [205, 70] width 129 height 41
click at [184, 59] on div at bounding box center [205, 70] width 129 height 41
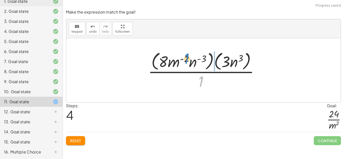
drag, startPoint x: 202, startPoint y: 83, endPoint x: 187, endPoint y: 60, distance: 27.0
click at [187, 60] on div at bounding box center [205, 70] width 120 height 41
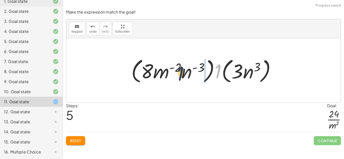
drag, startPoint x: 218, startPoint y: 69, endPoint x: 174, endPoint y: 71, distance: 43.8
click at [174, 71] on div at bounding box center [205, 70] width 153 height 29
click at [73, 144] on button "Reset" at bounding box center [75, 140] width 19 height 9
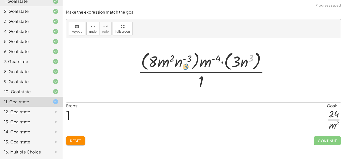
drag, startPoint x: 248, startPoint y: 61, endPoint x: 183, endPoint y: 70, distance: 66.0
click at [183, 70] on div at bounding box center [205, 70] width 140 height 41
drag, startPoint x: 243, startPoint y: 64, endPoint x: 181, endPoint y: 65, distance: 61.9
click at [181, 65] on div at bounding box center [205, 70] width 140 height 41
drag, startPoint x: 177, startPoint y: 64, endPoint x: 245, endPoint y: 64, distance: 67.9
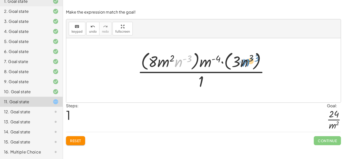
click at [245, 64] on div at bounding box center [205, 70] width 140 height 41
drag, startPoint x: 207, startPoint y: 65, endPoint x: 182, endPoint y: 63, distance: 25.5
click at [182, 63] on div at bounding box center [205, 70] width 140 height 41
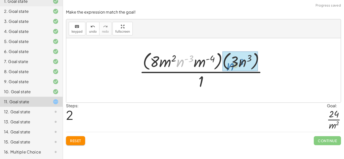
drag, startPoint x: 181, startPoint y: 63, endPoint x: 241, endPoint y: 66, distance: 60.0
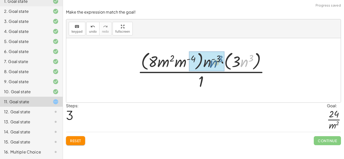
drag, startPoint x: 247, startPoint y: 62, endPoint x: 214, endPoint y: 63, distance: 33.2
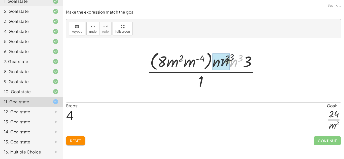
drag, startPoint x: 237, startPoint y: 64, endPoint x: 223, endPoint y: 63, distance: 13.4
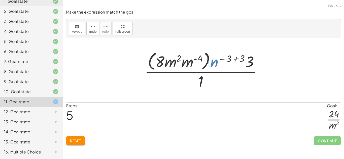
click at [226, 57] on div at bounding box center [205, 70] width 127 height 41
click at [231, 58] on div at bounding box center [205, 70] width 127 height 41
click at [234, 59] on div at bounding box center [205, 70] width 127 height 41
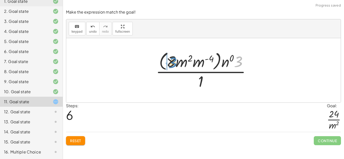
drag, startPoint x: 238, startPoint y: 63, endPoint x: 172, endPoint y: 64, distance: 66.7
click at [172, 64] on div at bounding box center [205, 70] width 104 height 41
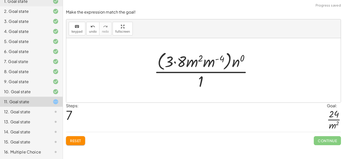
click at [181, 60] on div at bounding box center [204, 70] width 107 height 41
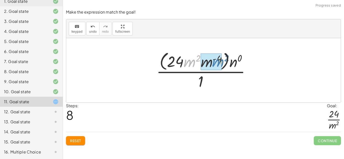
drag, startPoint x: 188, startPoint y: 65, endPoint x: 214, endPoint y: 64, distance: 26.2
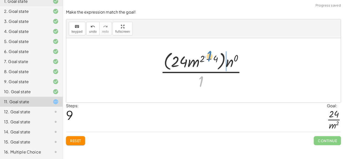
drag, startPoint x: 200, startPoint y: 85, endPoint x: 209, endPoint y: 62, distance: 23.9
click at [209, 62] on div at bounding box center [205, 70] width 95 height 41
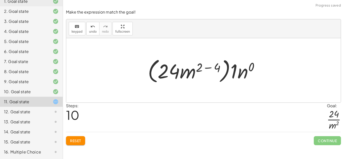
click at [209, 70] on div at bounding box center [205, 70] width 120 height 29
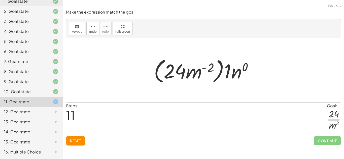
click at [211, 66] on div at bounding box center [205, 70] width 108 height 29
drag, startPoint x: 226, startPoint y: 68, endPoint x: 207, endPoint y: 67, distance: 19.4
click at [207, 67] on div at bounding box center [205, 70] width 108 height 29
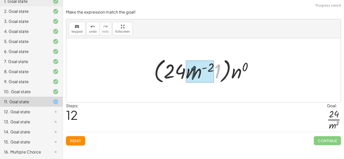
drag, startPoint x: 218, startPoint y: 66, endPoint x: 194, endPoint y: 68, distance: 24.5
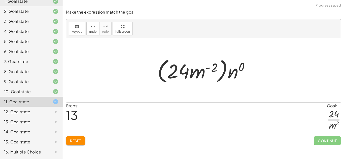
click at [196, 68] on div at bounding box center [205, 70] width 101 height 29
click at [200, 74] on div at bounding box center [205, 70] width 101 height 29
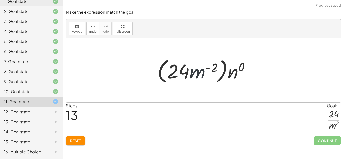
click at [200, 74] on div at bounding box center [205, 70] width 101 height 29
click at [81, 139] on span "Reset" at bounding box center [75, 141] width 11 height 5
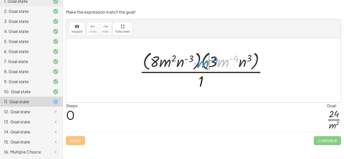
drag, startPoint x: 225, startPoint y: 61, endPoint x: 220, endPoint y: 62, distance: 4.5
click at [220, 62] on div at bounding box center [205, 70] width 137 height 41
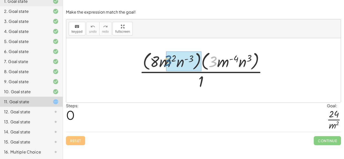
drag, startPoint x: 212, startPoint y: 62, endPoint x: 163, endPoint y: 61, distance: 48.8
click at [163, 61] on div at bounding box center [205, 70] width 137 height 41
